Goal: Navigation & Orientation: Find specific page/section

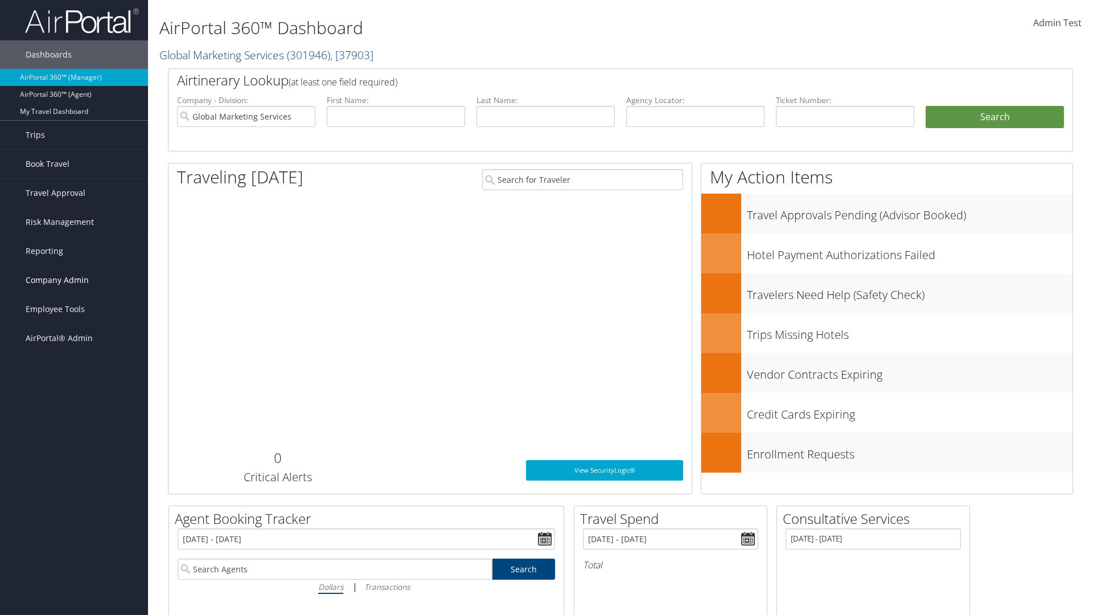
click at [74, 280] on span "Company Admin" at bounding box center [57, 280] width 63 height 28
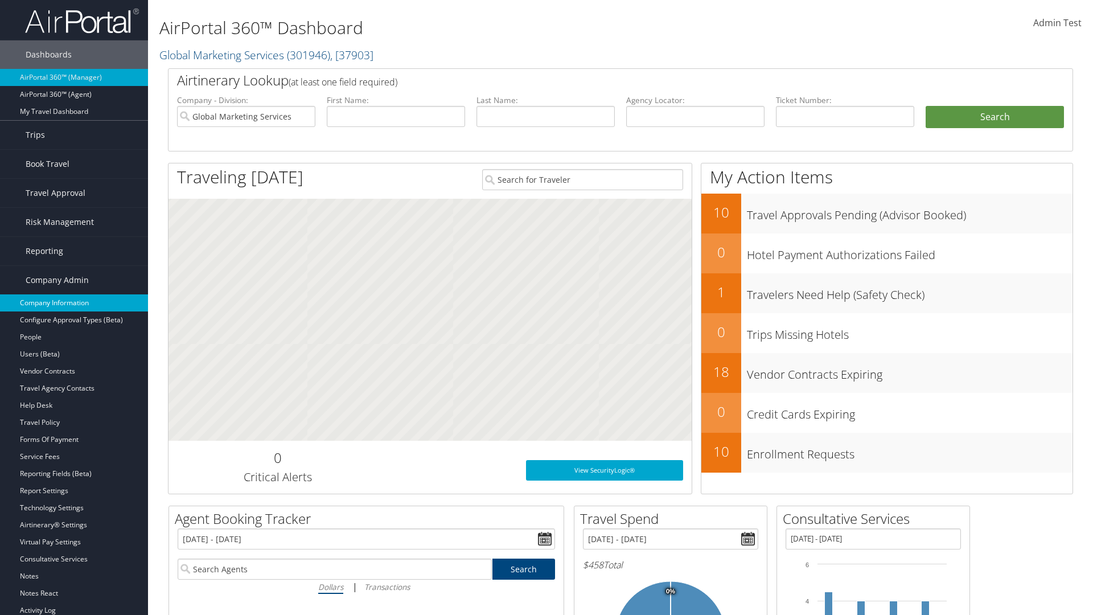
click at [74, 303] on link "Company Information" at bounding box center [74, 302] width 148 height 17
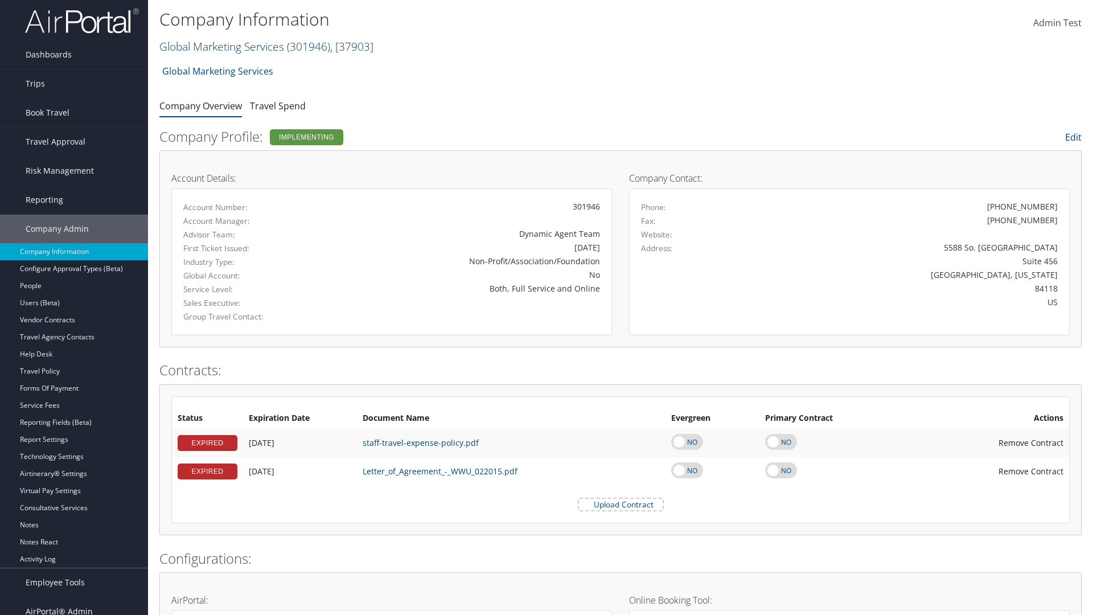
click at [220, 46] on link "Global Marketing Services ( 301946 ) , [ 37903 ]" at bounding box center [266, 46] width 214 height 15
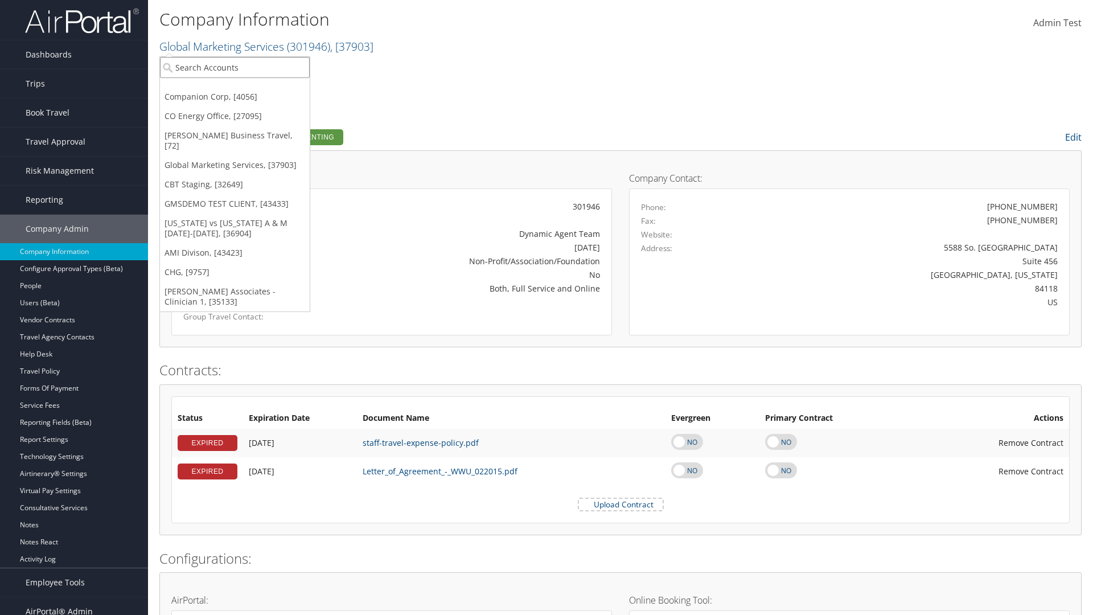
click at [234, 67] on input "search" at bounding box center [235, 67] width 150 height 21
type input "CBTSTG"
